Goal: Use online tool/utility: Utilize a website feature to perform a specific function

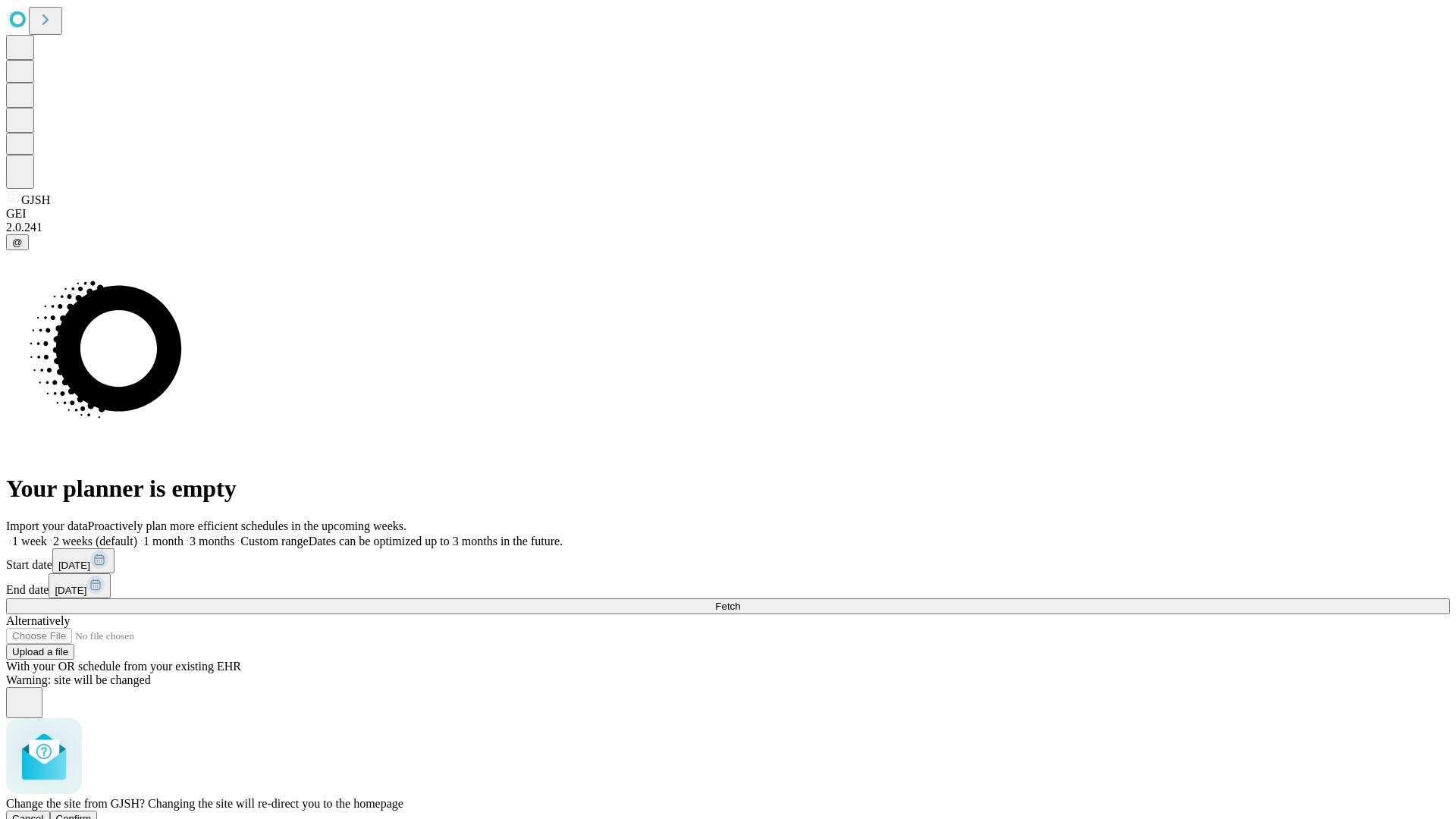
click at [92, 812] on span "Confirm" at bounding box center [73, 818] width 36 height 12
click at [183, 534] on label "1 month" at bounding box center [161, 540] width 47 height 12
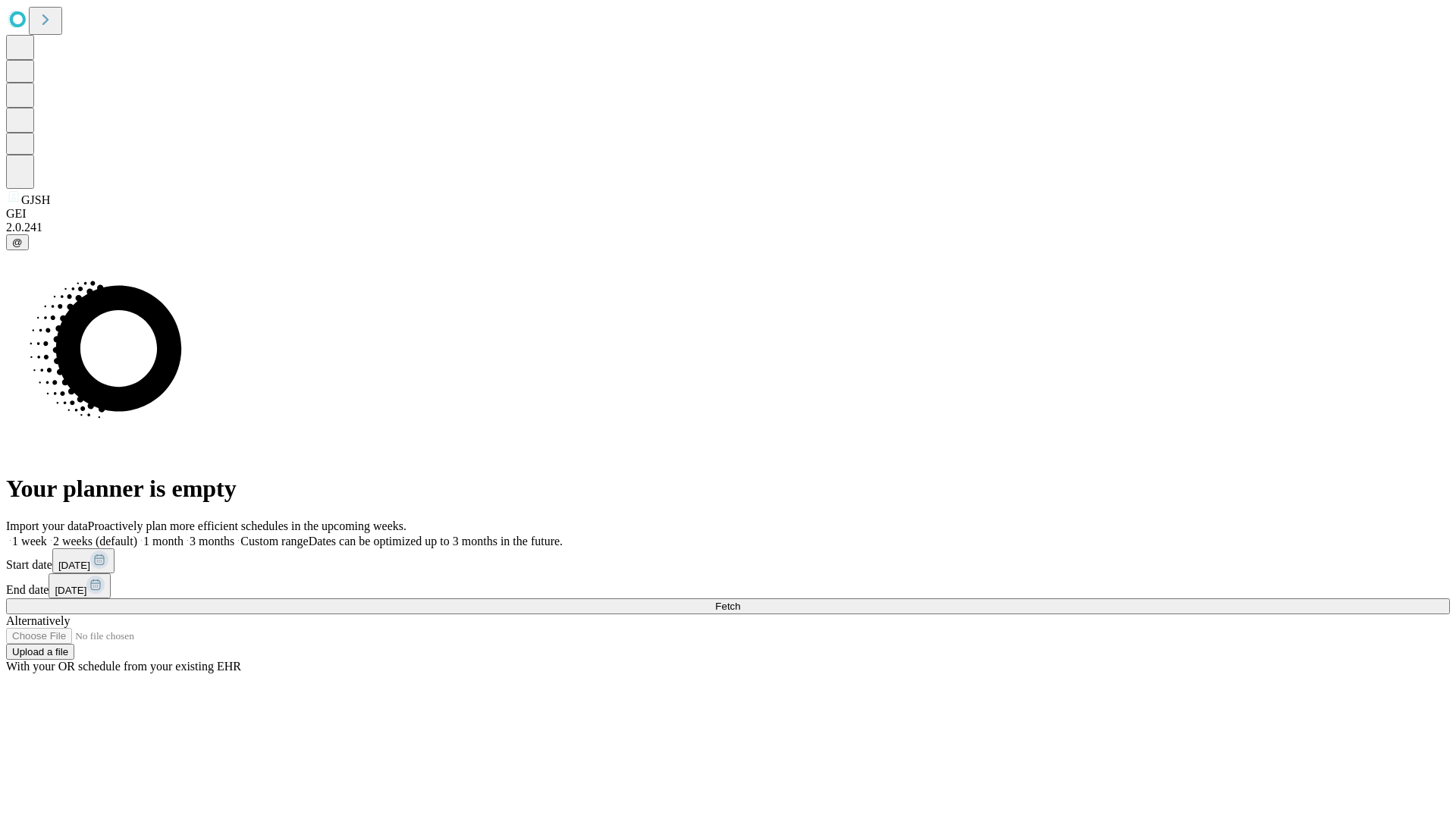
click at [740, 600] on span "Fetch" at bounding box center [728, 606] width 25 height 12
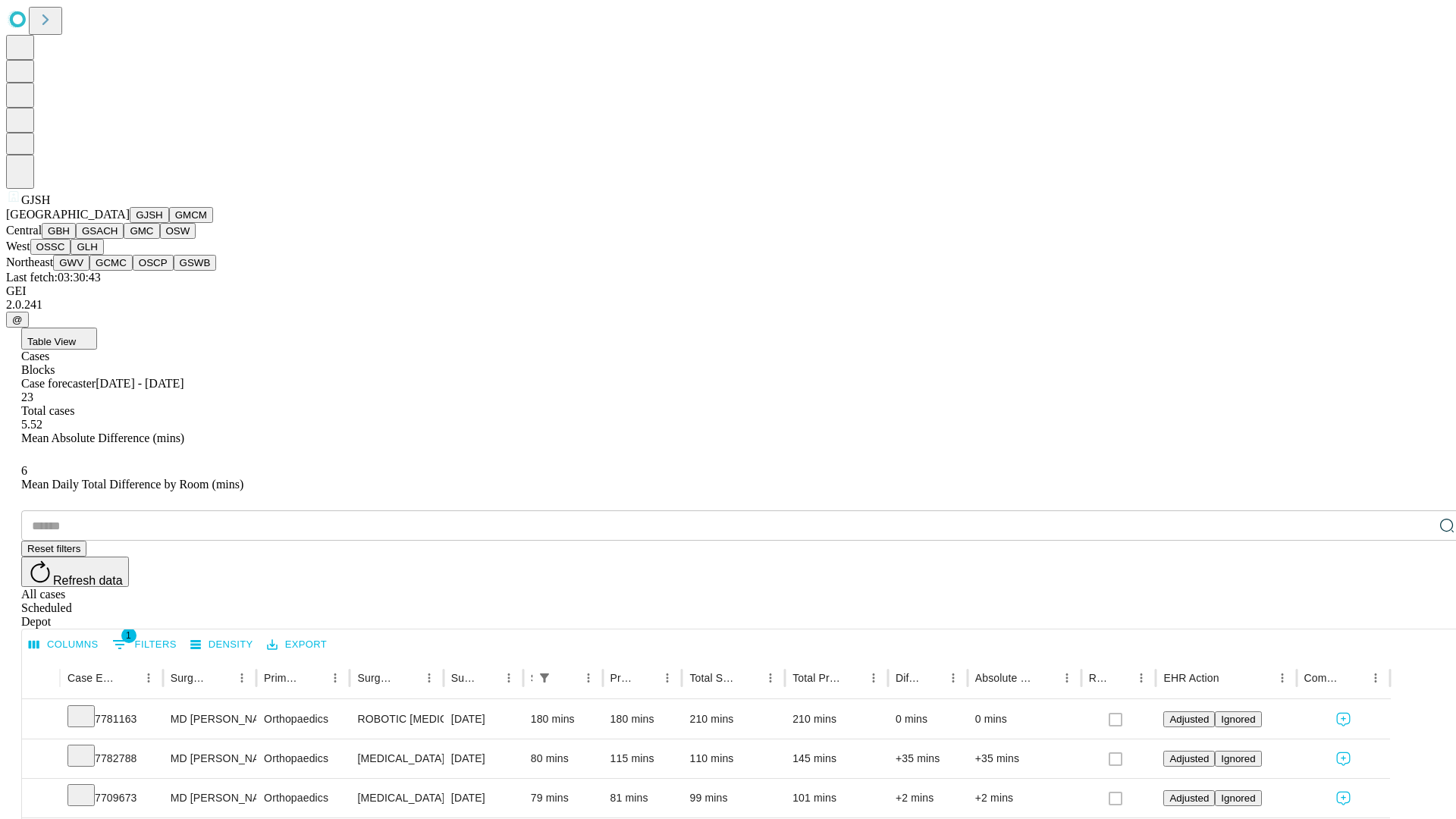
click at [169, 223] on button "GMCM" at bounding box center [191, 215] width 44 height 16
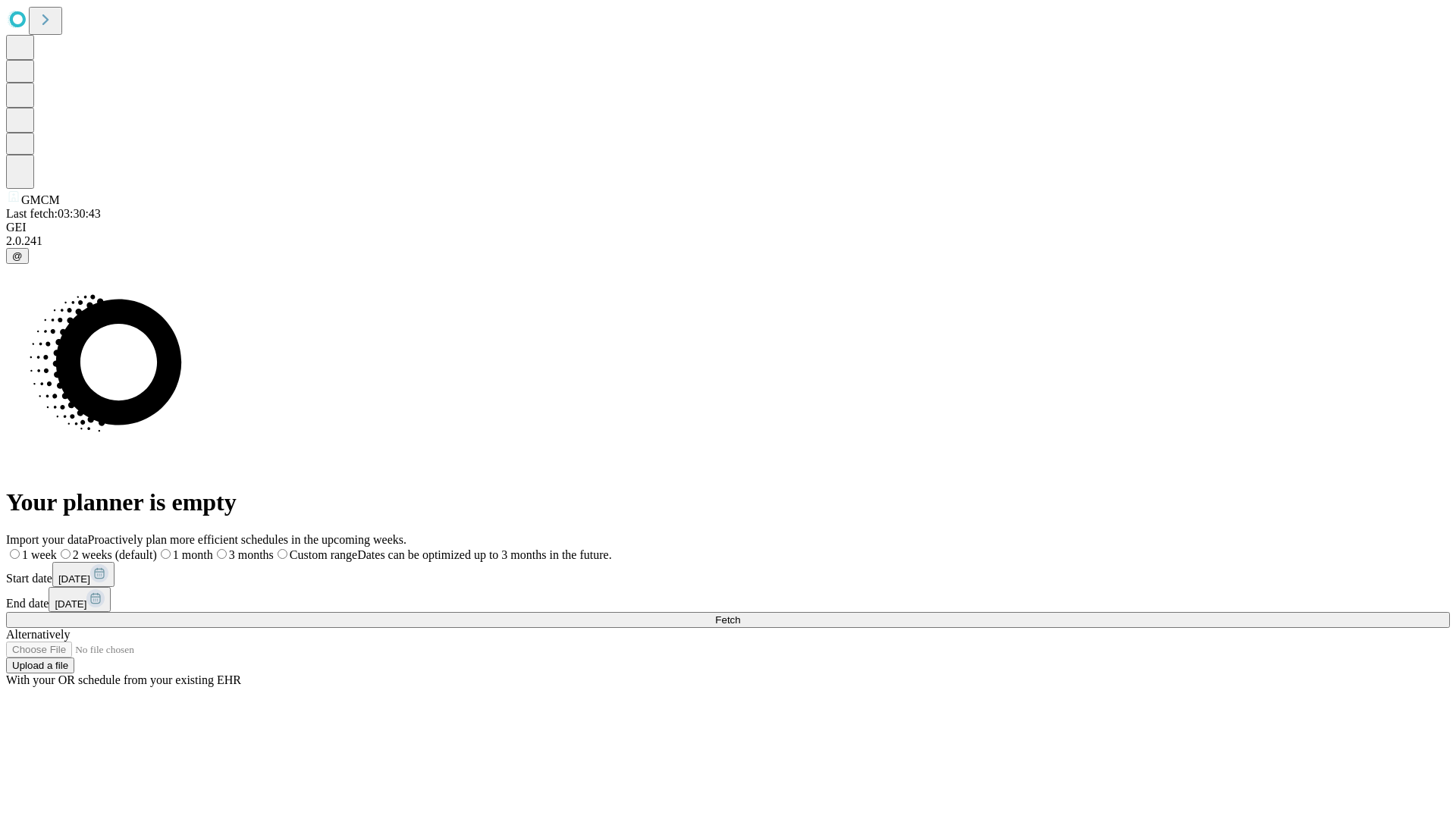
click at [740, 614] on span "Fetch" at bounding box center [728, 620] width 25 height 12
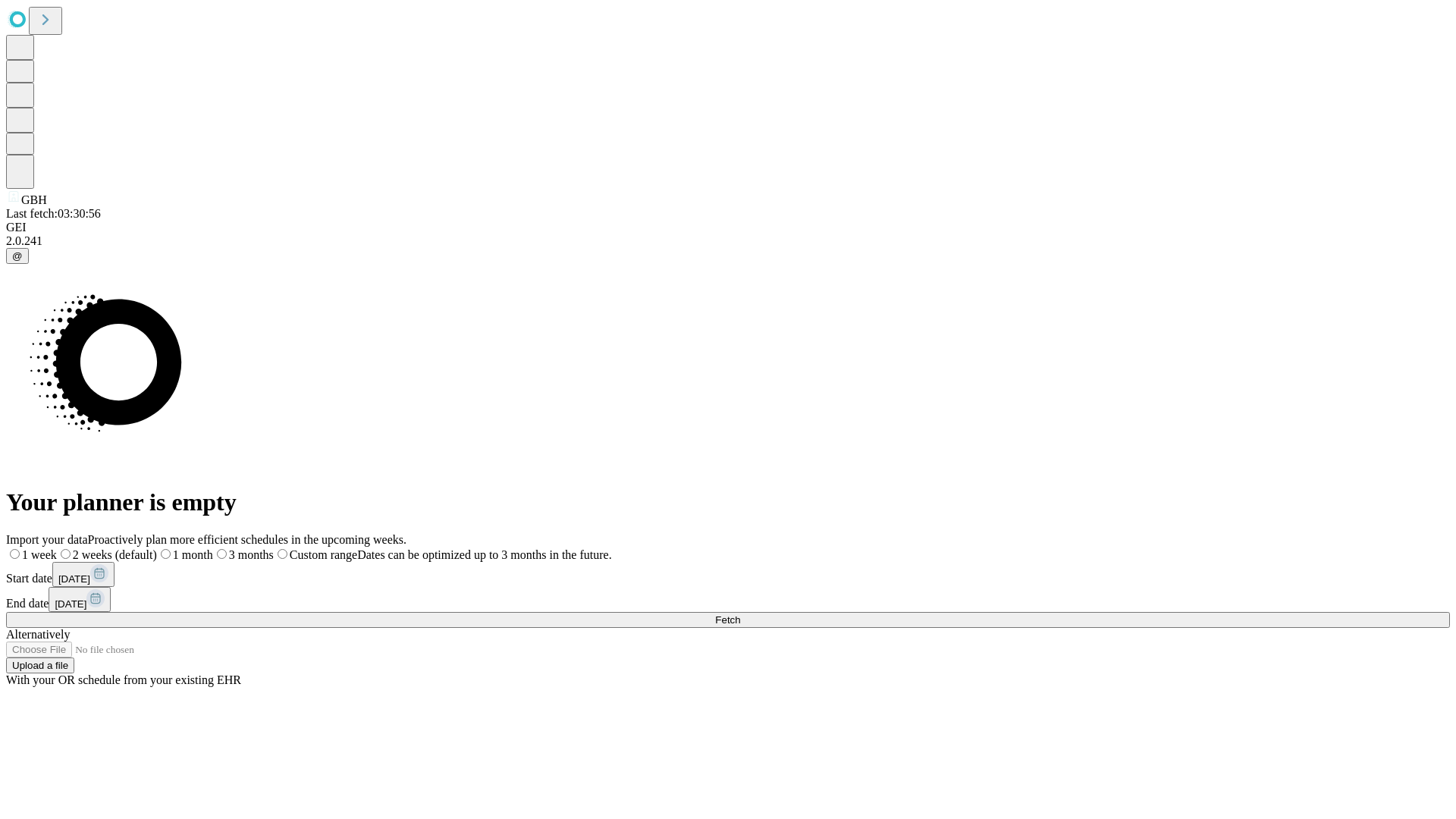
click at [740, 614] on span "Fetch" at bounding box center [728, 620] width 25 height 12
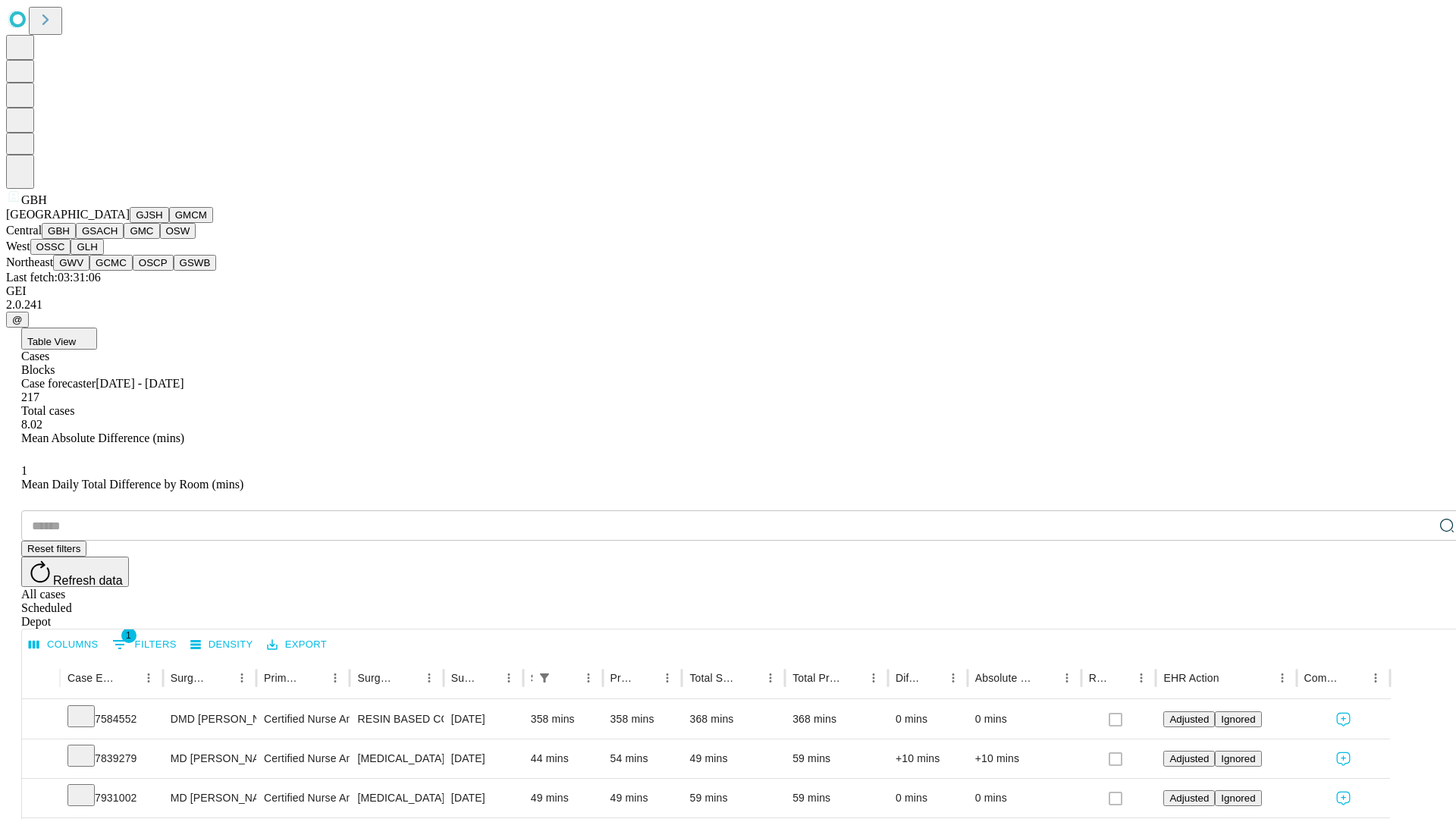
click at [117, 239] on button "GSACH" at bounding box center [99, 231] width 47 height 16
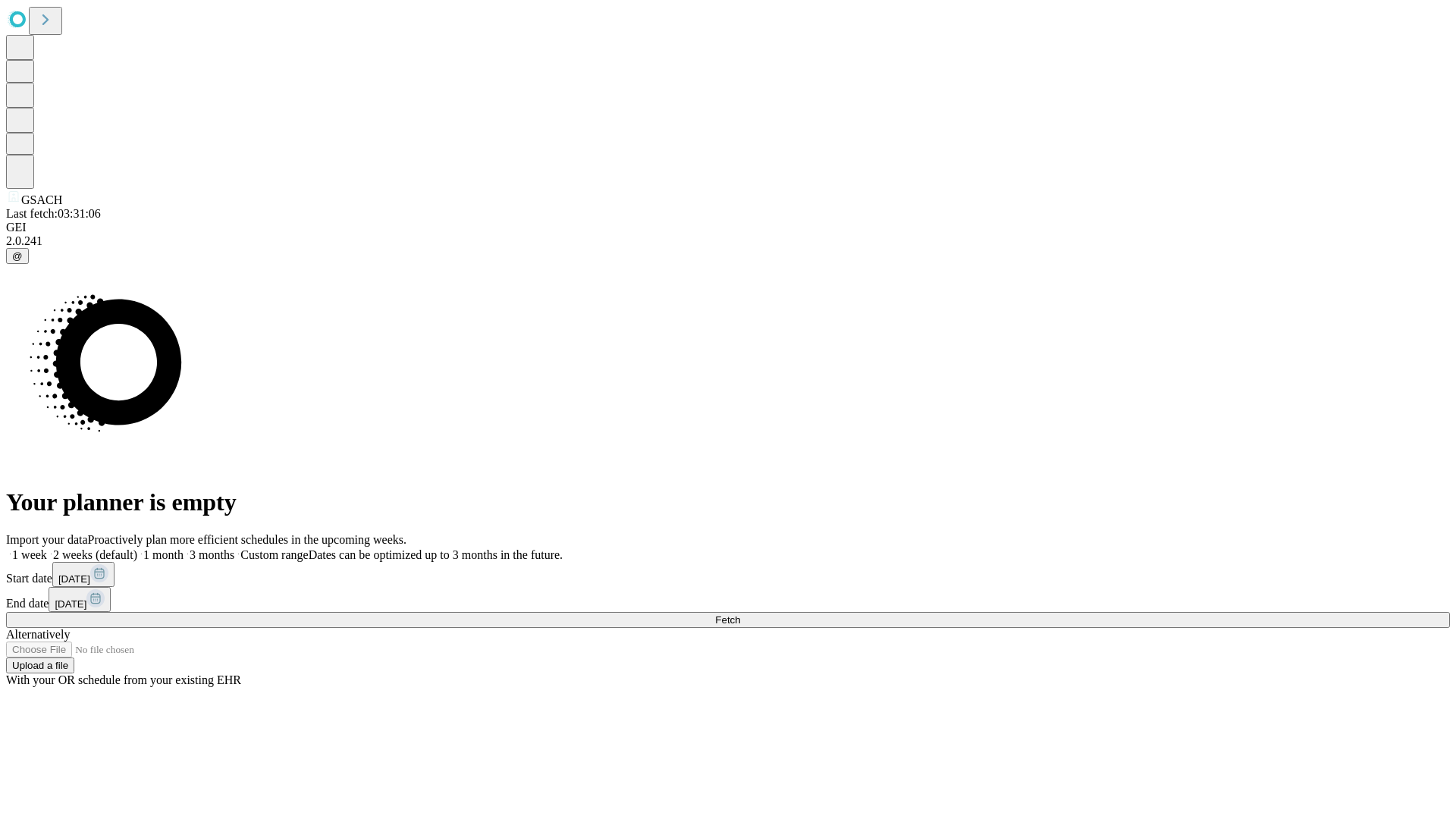
click at [183, 548] on label "1 month" at bounding box center [161, 554] width 47 height 12
click at [740, 614] on span "Fetch" at bounding box center [728, 620] width 25 height 12
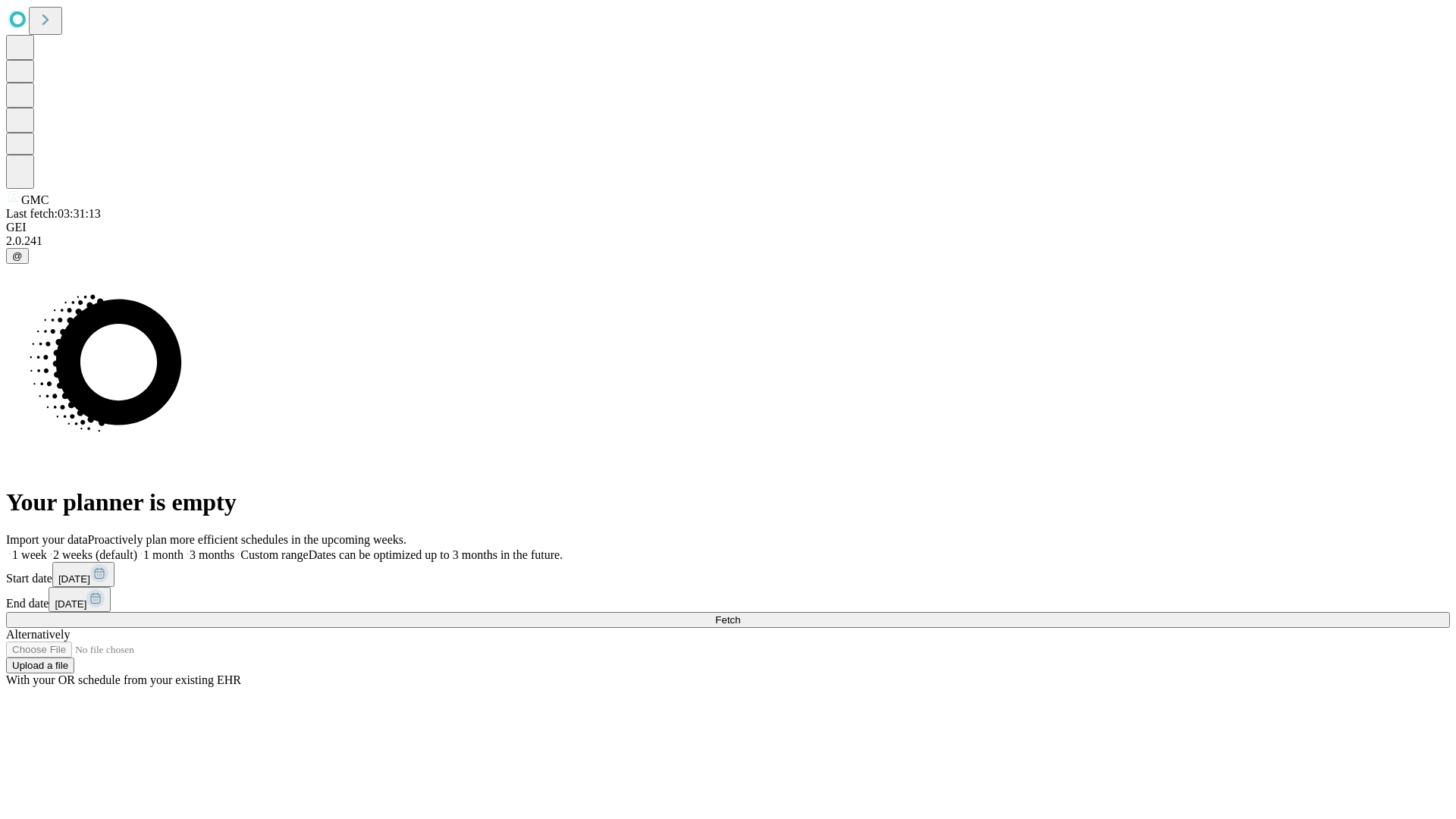
click at [183, 548] on label "1 month" at bounding box center [161, 554] width 47 height 12
click at [740, 614] on span "Fetch" at bounding box center [728, 620] width 25 height 12
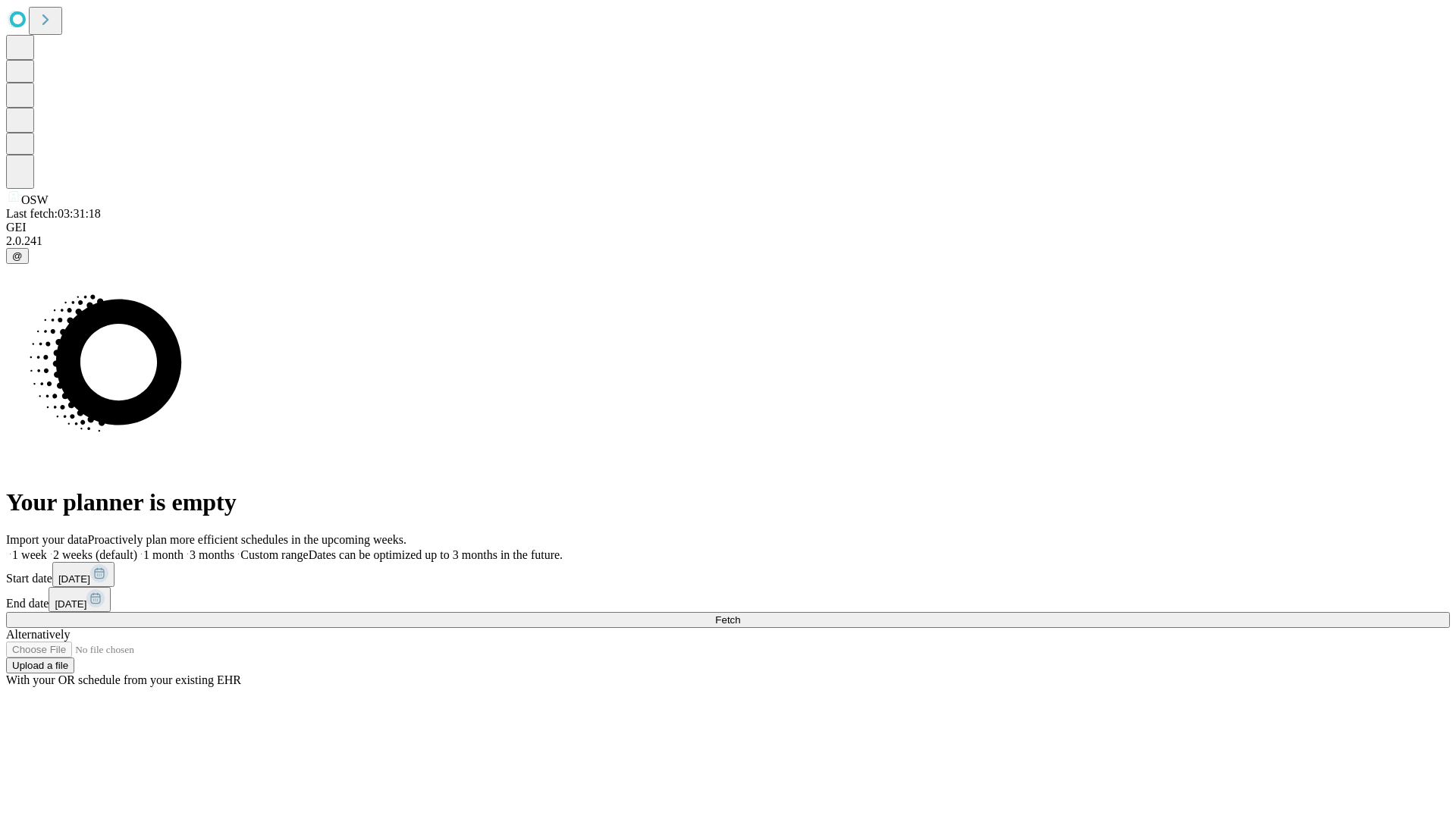
click at [183, 548] on label "1 month" at bounding box center [161, 554] width 47 height 12
click at [740, 614] on span "Fetch" at bounding box center [728, 620] width 25 height 12
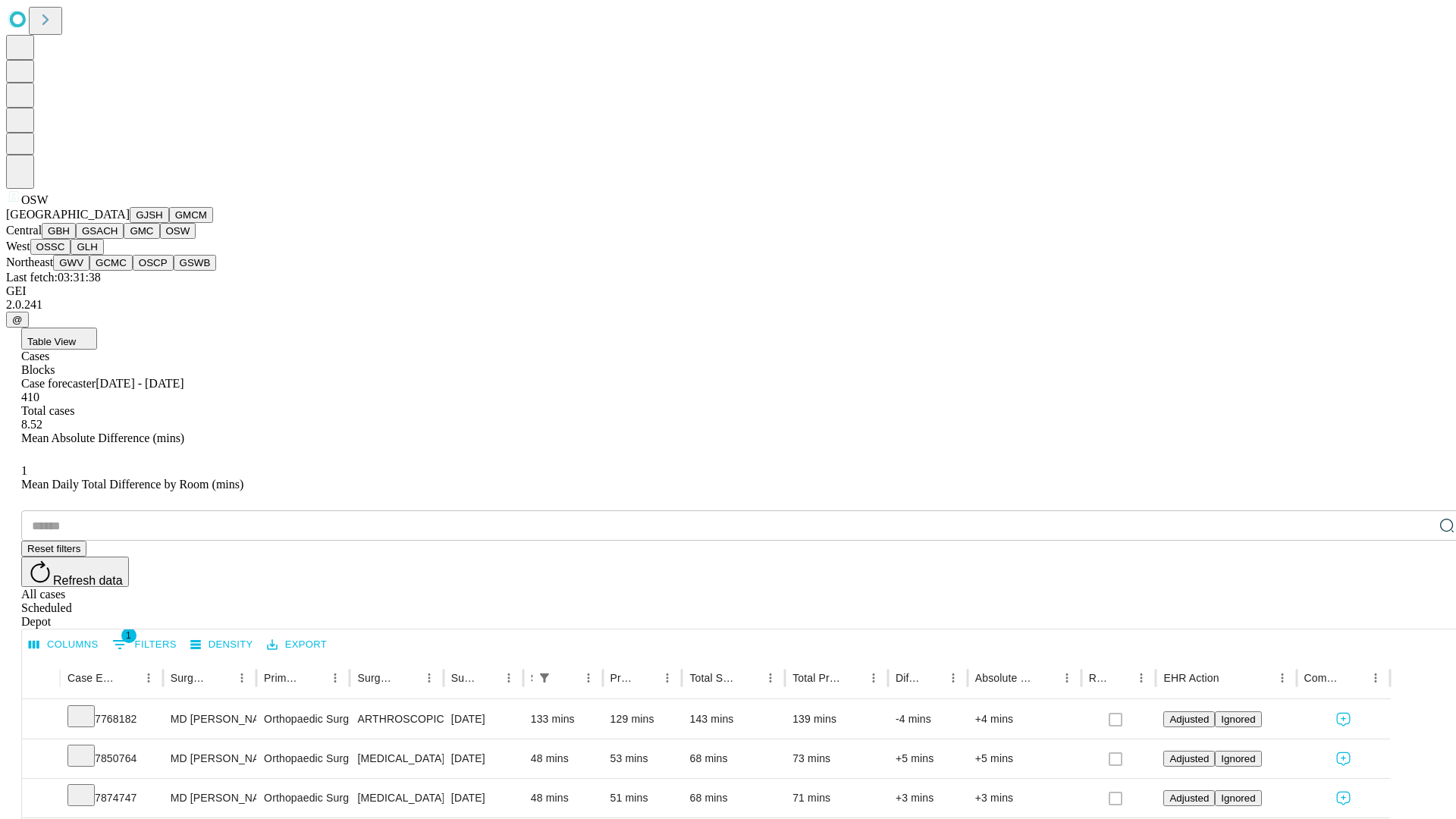
click at [72, 255] on button "OSSC" at bounding box center [50, 246] width 41 height 16
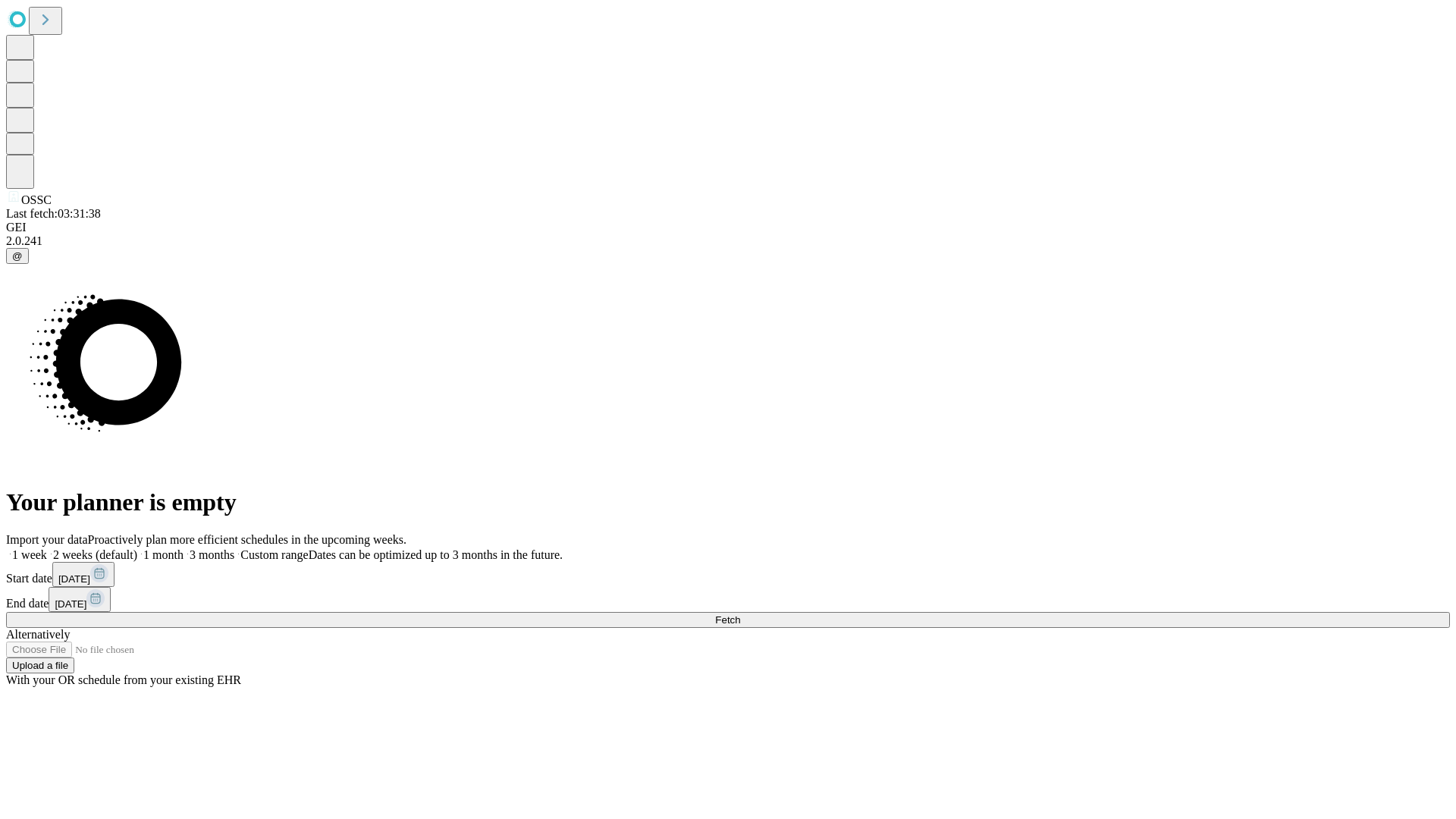
click at [183, 548] on label "1 month" at bounding box center [161, 554] width 47 height 12
click at [740, 614] on span "Fetch" at bounding box center [728, 620] width 25 height 12
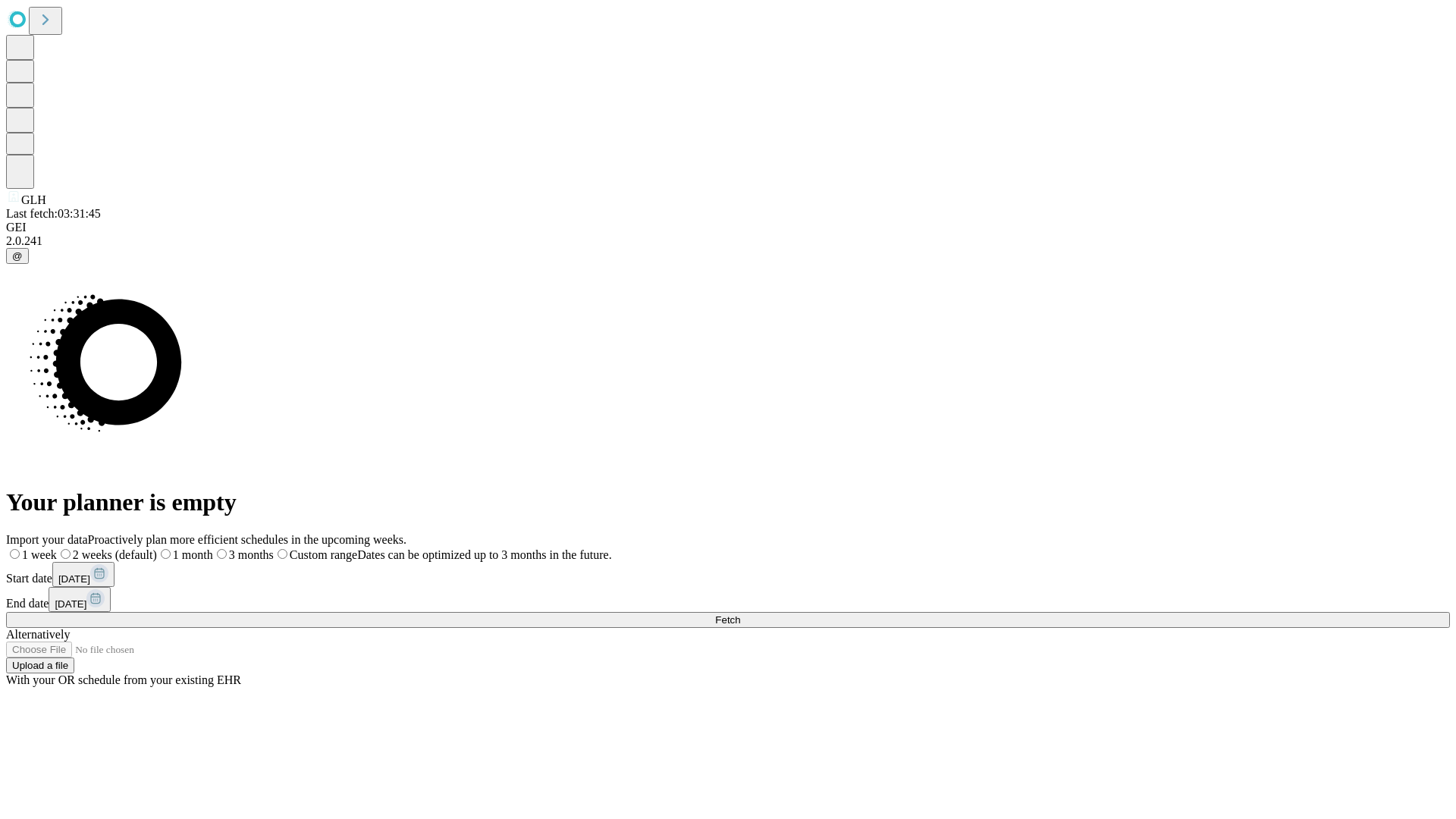
click at [740, 614] on span "Fetch" at bounding box center [728, 620] width 25 height 12
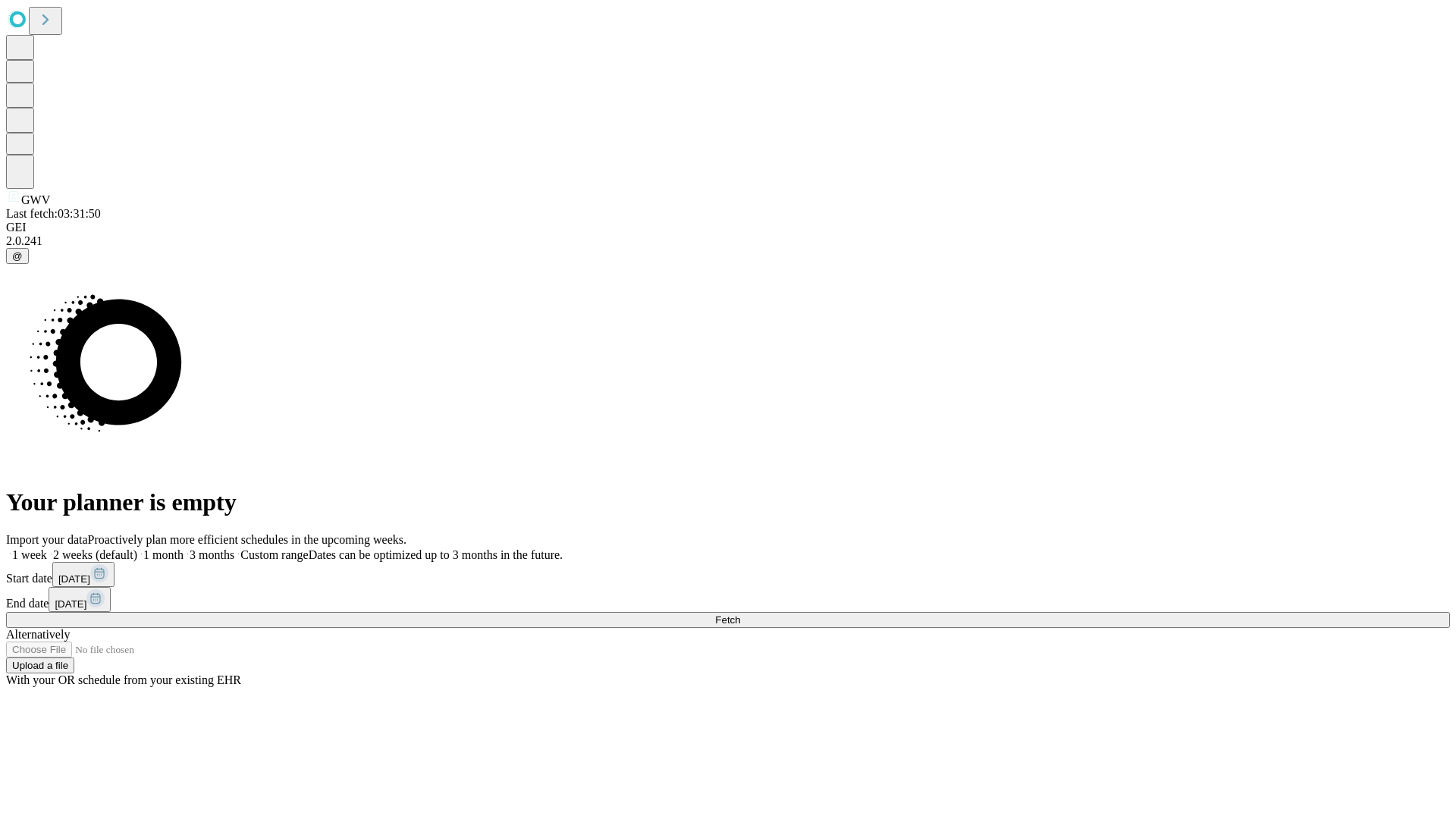
click at [183, 548] on label "1 month" at bounding box center [161, 554] width 47 height 12
click at [740, 614] on span "Fetch" at bounding box center [728, 620] width 25 height 12
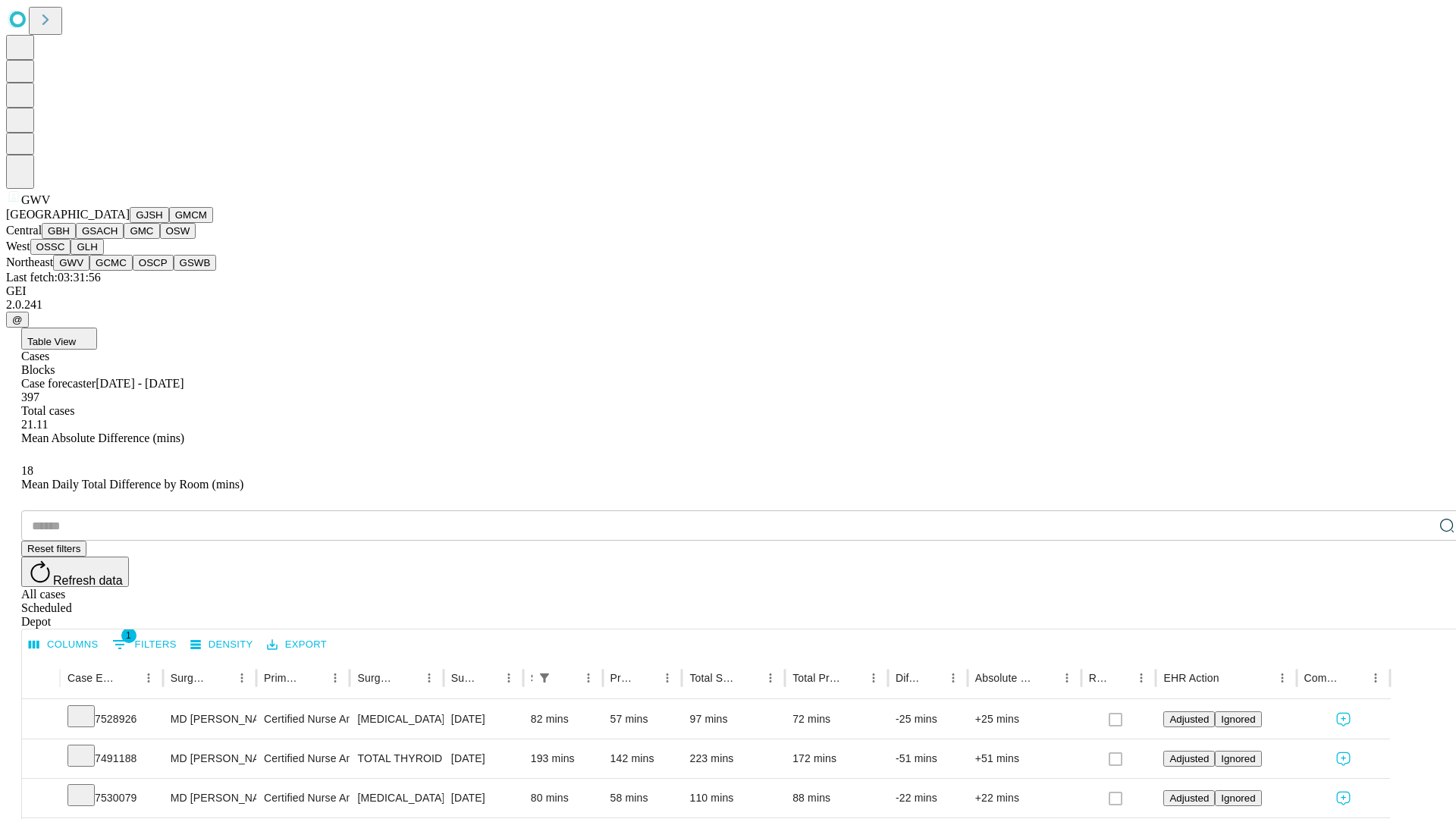
click at [117, 271] on button "GCMC" at bounding box center [111, 262] width 43 height 16
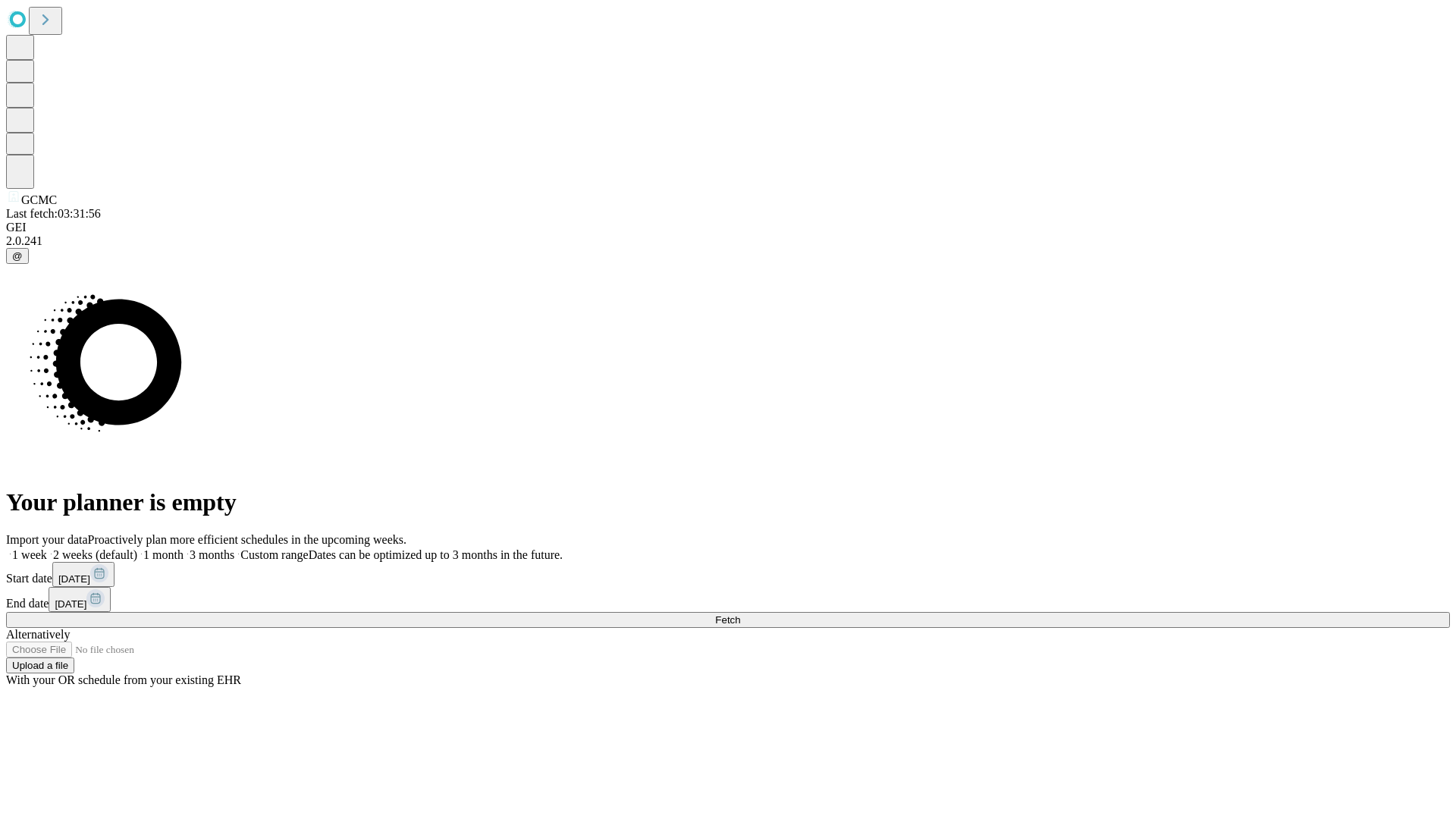
click at [183, 548] on label "1 month" at bounding box center [161, 554] width 47 height 12
click at [740, 614] on span "Fetch" at bounding box center [728, 620] width 25 height 12
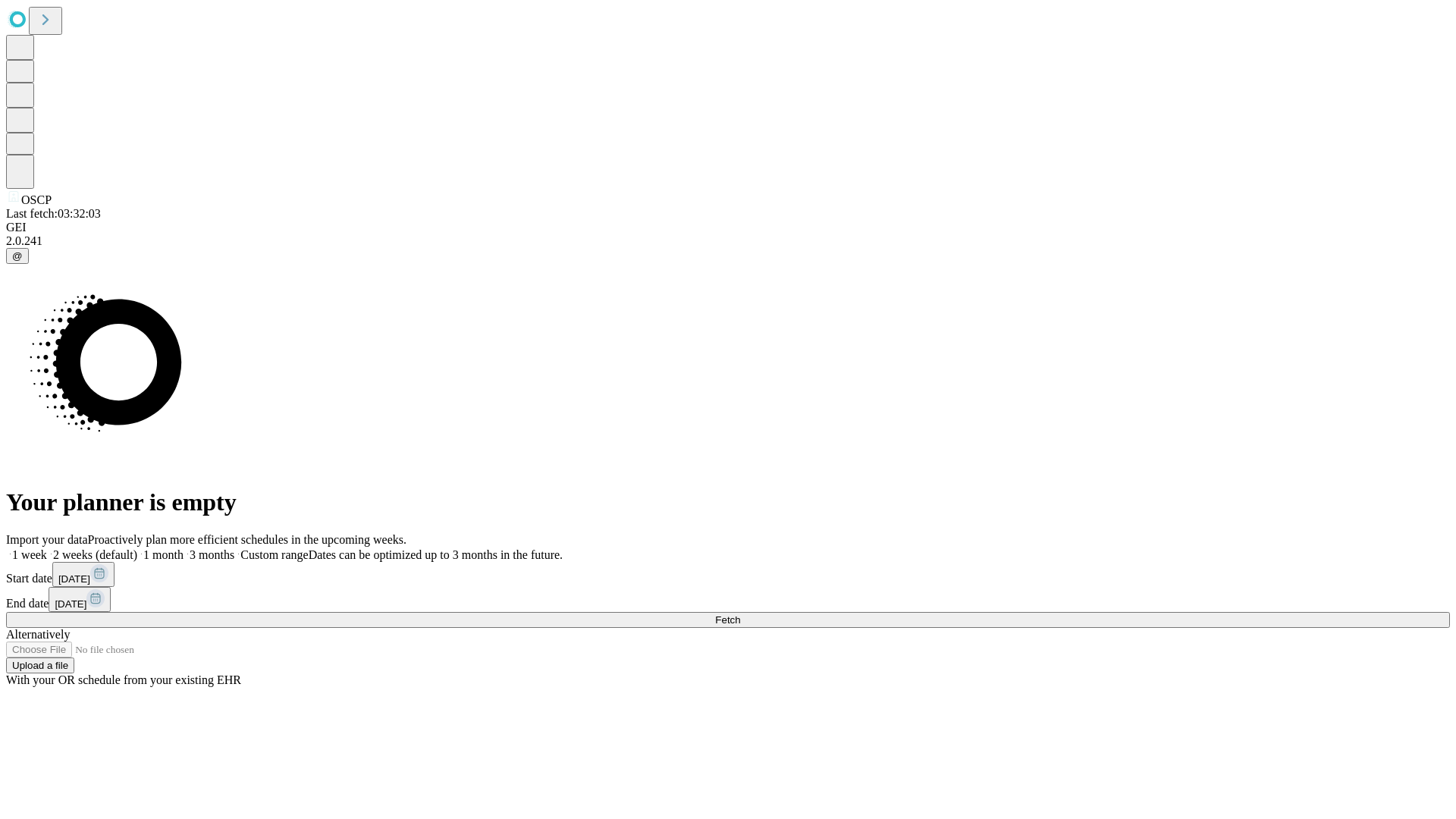
click at [740, 614] on span "Fetch" at bounding box center [728, 620] width 25 height 12
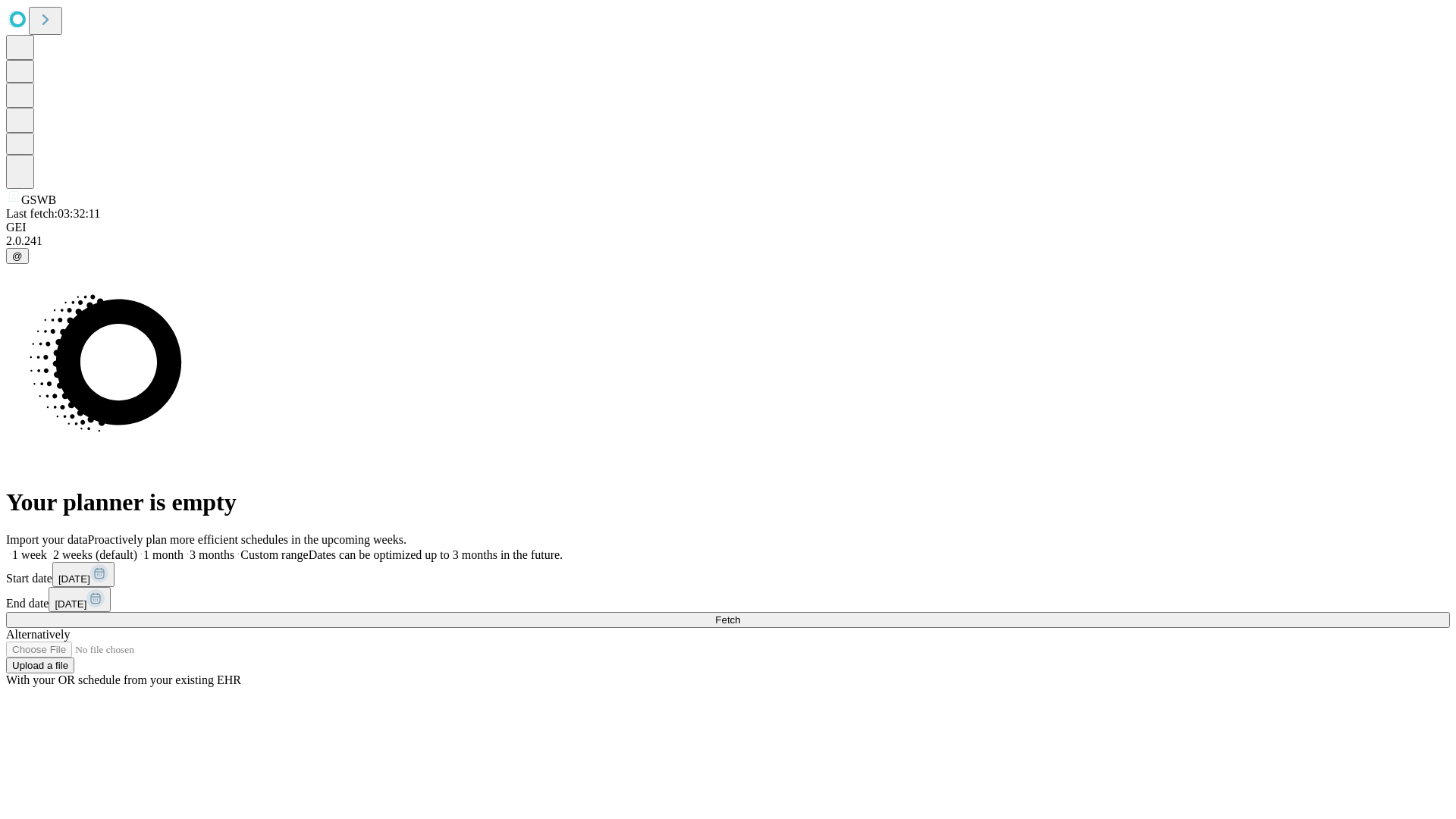
click at [183, 548] on label "1 month" at bounding box center [161, 554] width 47 height 12
click at [740, 614] on span "Fetch" at bounding box center [728, 620] width 25 height 12
